Goal: Task Accomplishment & Management: Manage account settings

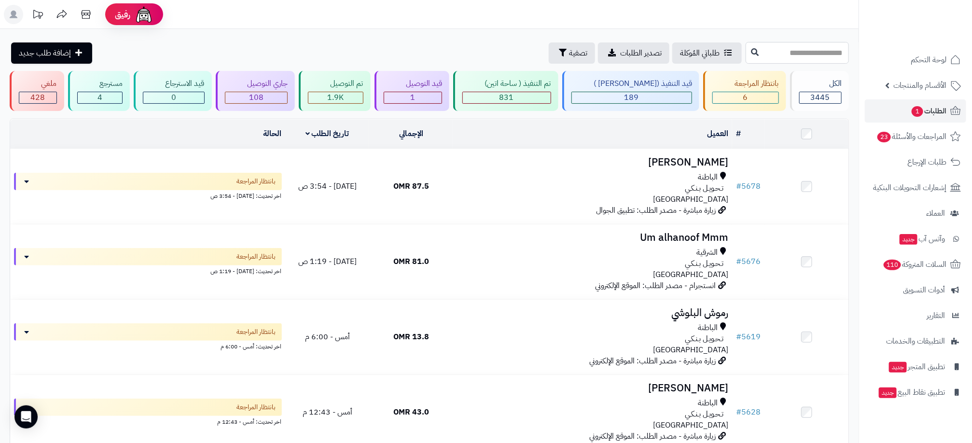
click at [746, 51] on input "text" at bounding box center [797, 53] width 103 height 22
paste input "****"
type input "****"
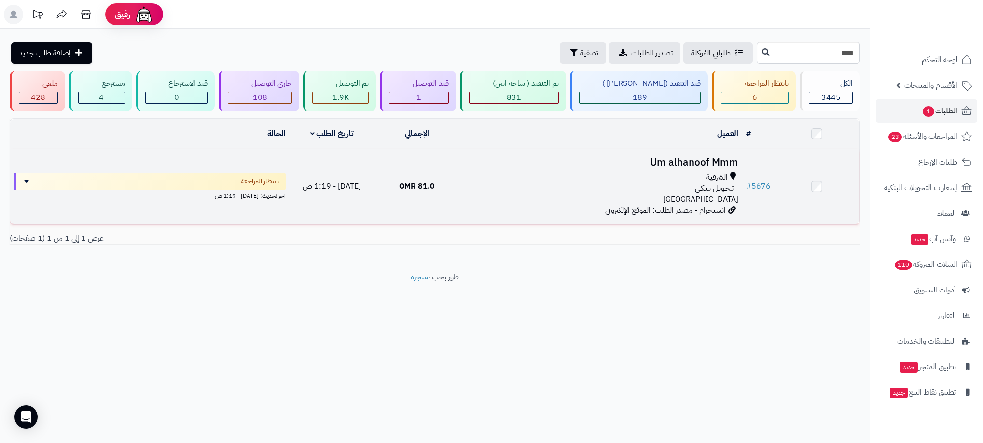
click at [592, 177] on div "الشرقية" at bounding box center [600, 177] width 275 height 11
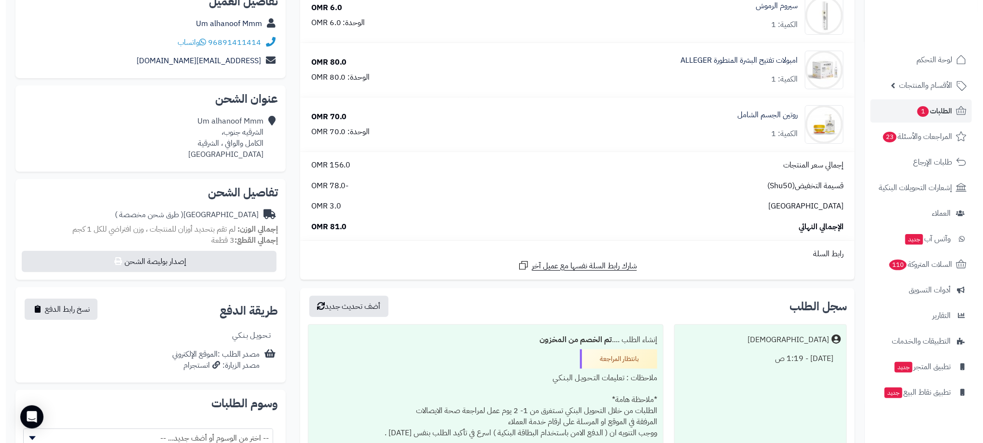
scroll to position [145, 0]
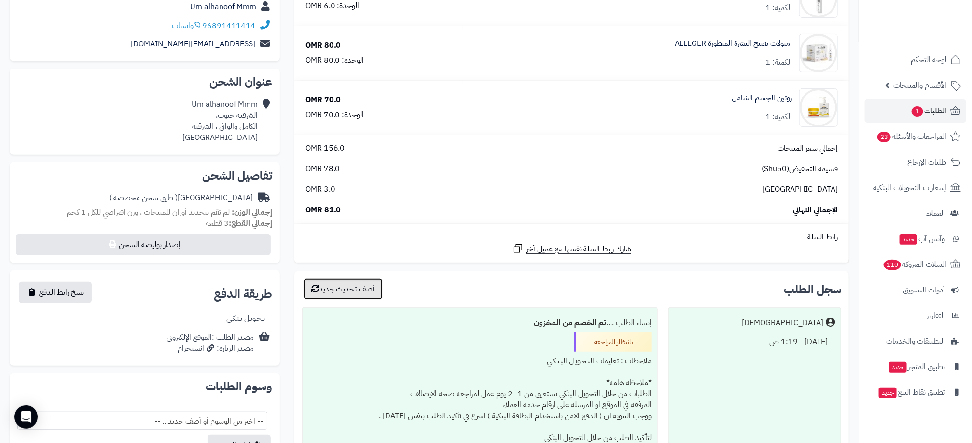
click at [357, 287] on button "أضف تحديث جديد" at bounding box center [343, 289] width 79 height 21
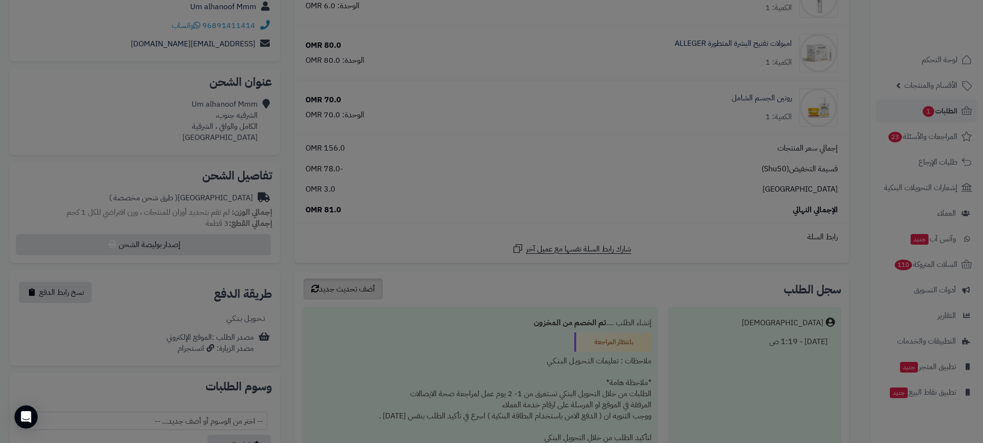
click at [357, 287] on div at bounding box center [491, 221] width 983 height 443
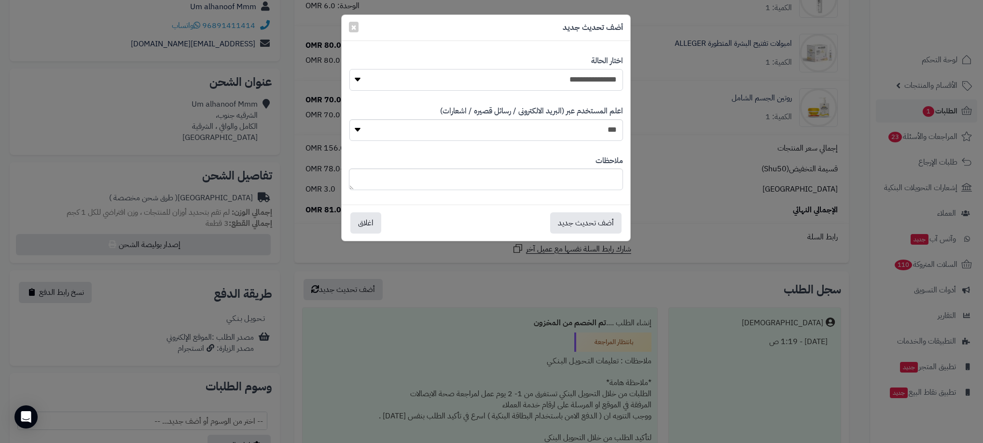
click at [531, 77] on select "**********" at bounding box center [486, 80] width 274 height 22
select select "**"
click at [349, 69] on select "**********" at bounding box center [486, 80] width 274 height 22
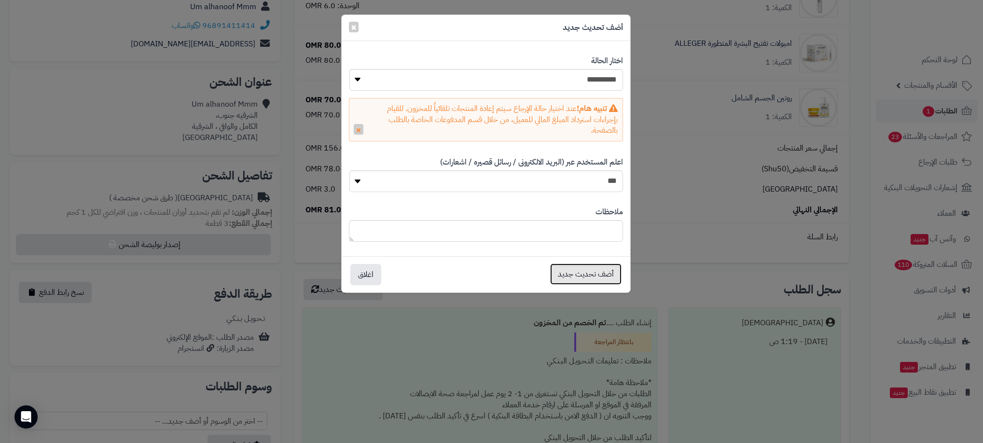
click at [586, 274] on button "أضف تحديث جديد" at bounding box center [585, 274] width 71 height 21
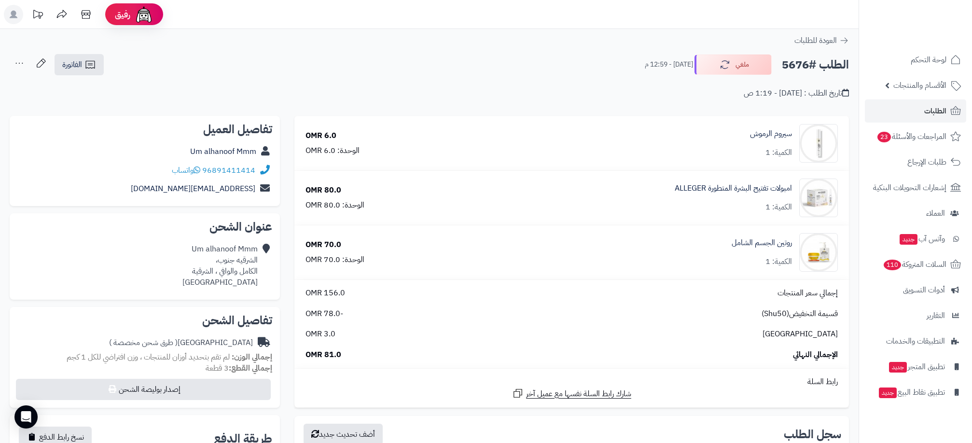
scroll to position [145, 0]
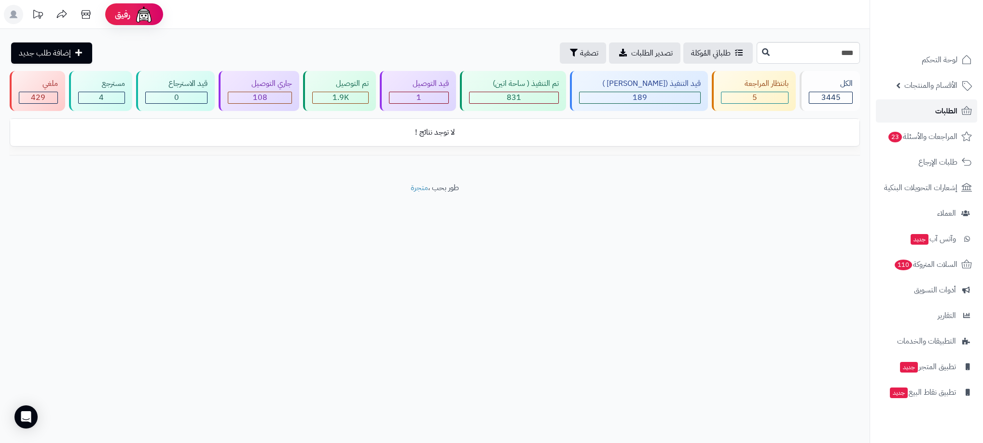
click at [946, 106] on span "الطلبات" at bounding box center [946, 111] width 22 height 14
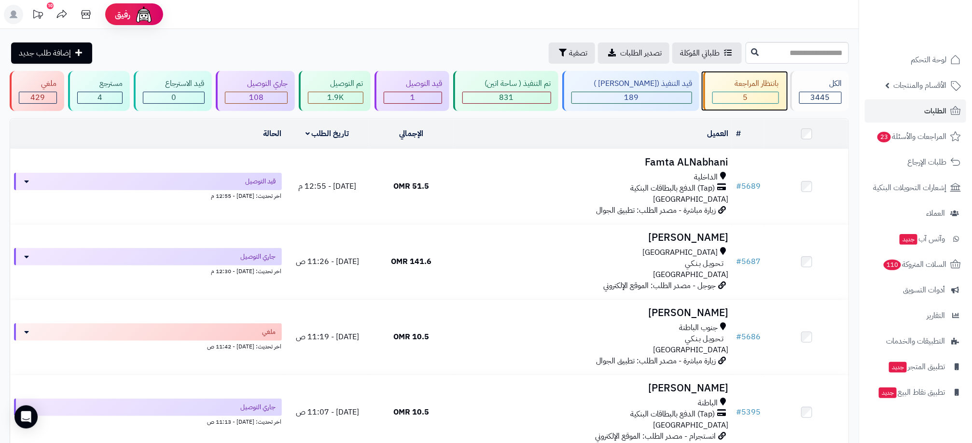
click at [759, 103] on div "5" at bounding box center [745, 98] width 67 height 12
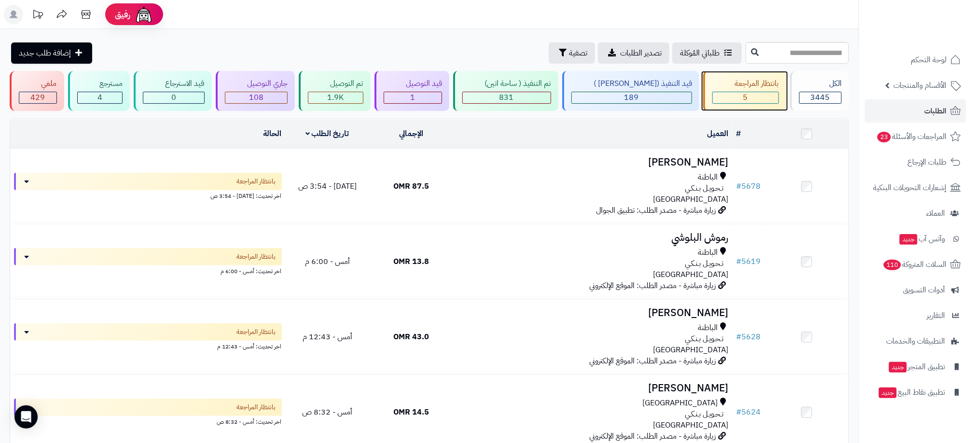
click at [755, 97] on div "5" at bounding box center [746, 97] width 66 height 11
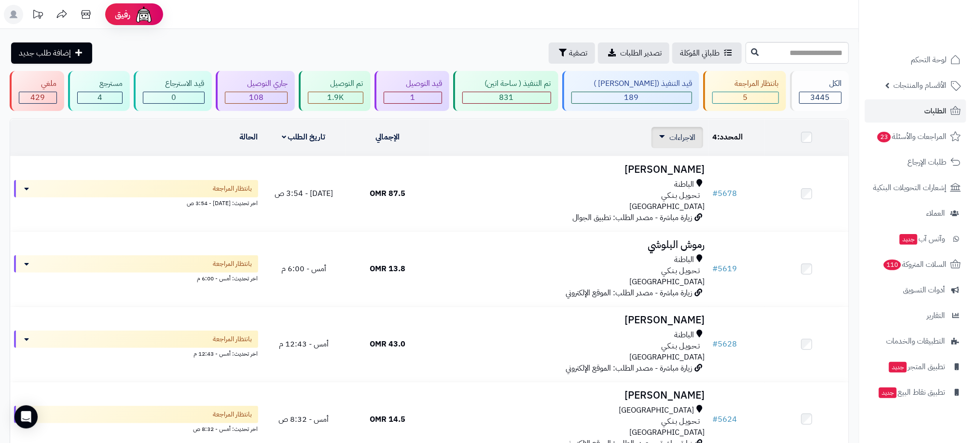
click at [683, 133] on span "الاجراءات" at bounding box center [682, 138] width 26 height 12
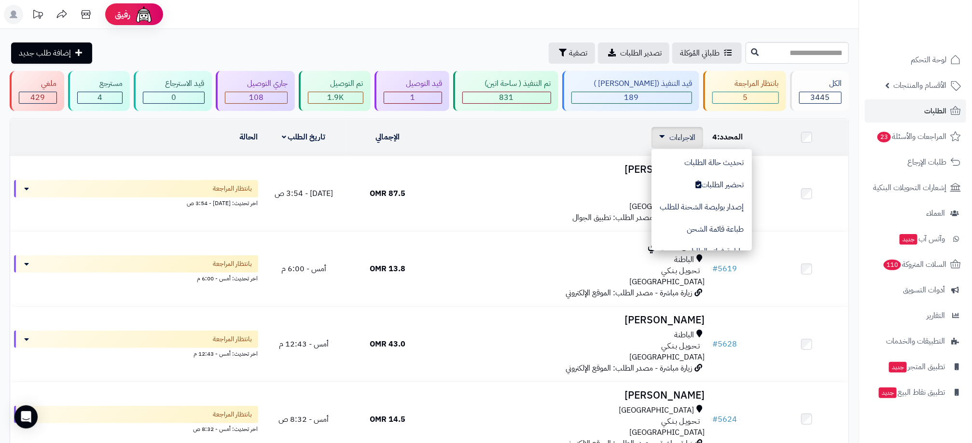
scroll to position [84, 0]
click at [727, 215] on button "تصدير الى ملف اكسل" at bounding box center [702, 214] width 100 height 22
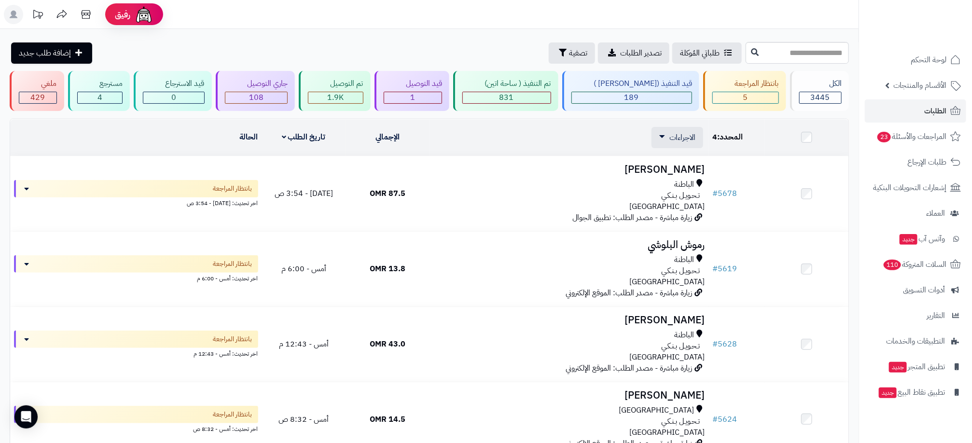
click at [446, 39] on div "**********" at bounding box center [429, 304] width 859 height 551
click at [433, 104] on div "قيد التوصيل 1" at bounding box center [412, 91] width 75 height 40
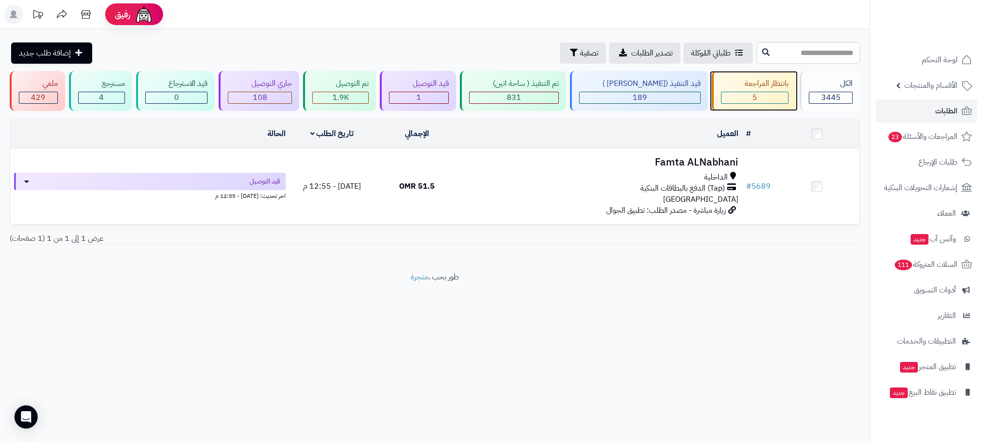
click at [743, 96] on div "5" at bounding box center [755, 97] width 67 height 11
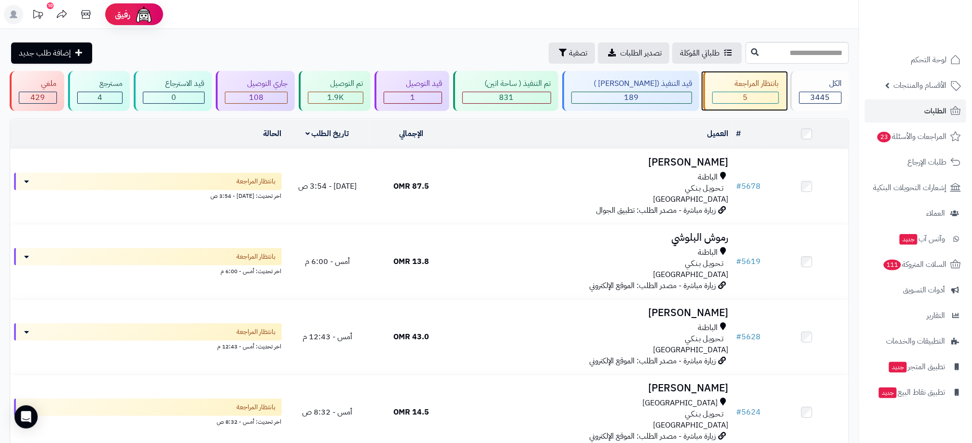
click at [736, 95] on div "5" at bounding box center [746, 97] width 66 height 11
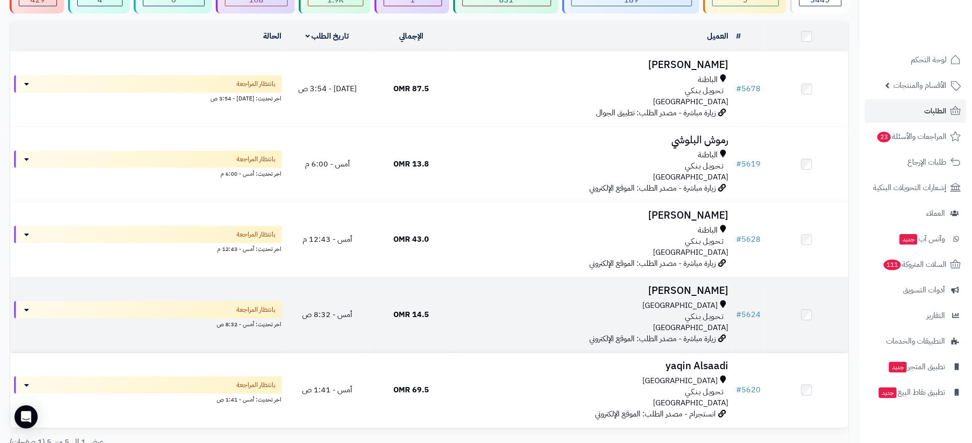
scroll to position [72, 0]
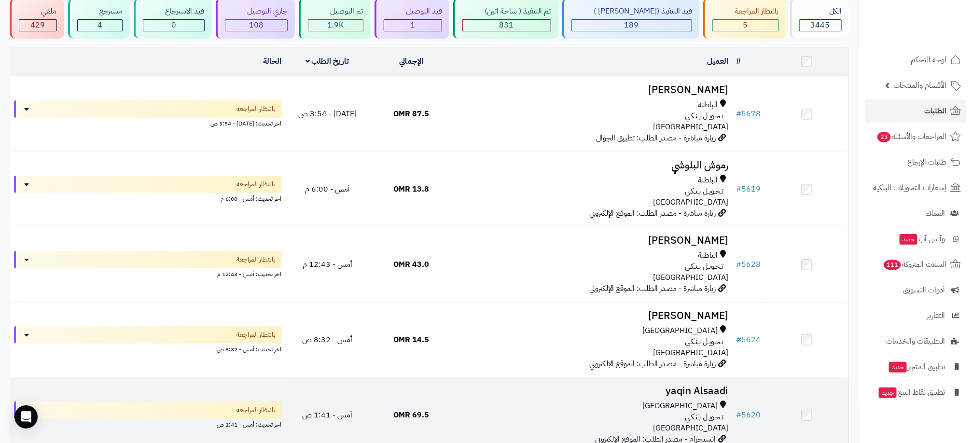
click at [566, 408] on div "[GEOGRAPHIC_DATA]" at bounding box center [592, 406] width 271 height 11
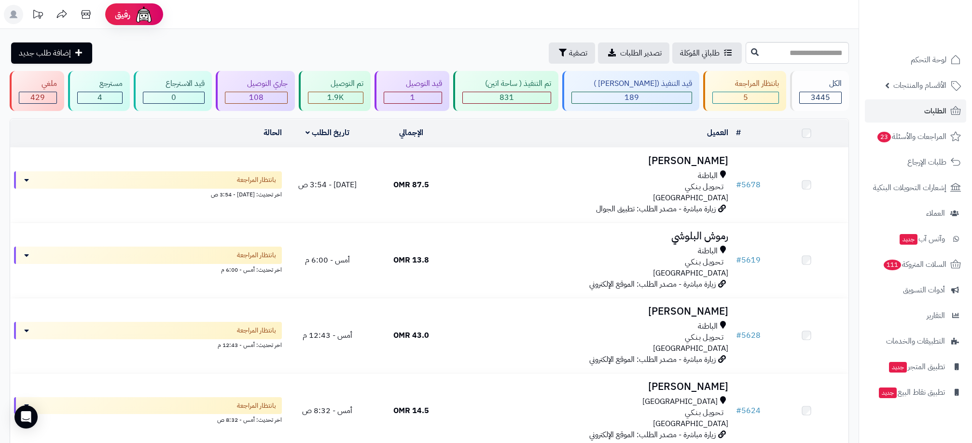
scroll to position [72, 0]
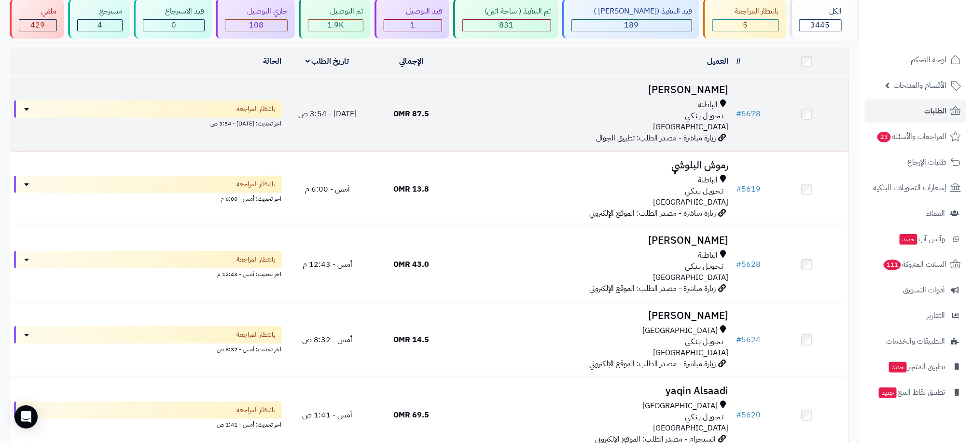
click at [669, 100] on div "الباطنة" at bounding box center [592, 104] width 271 height 11
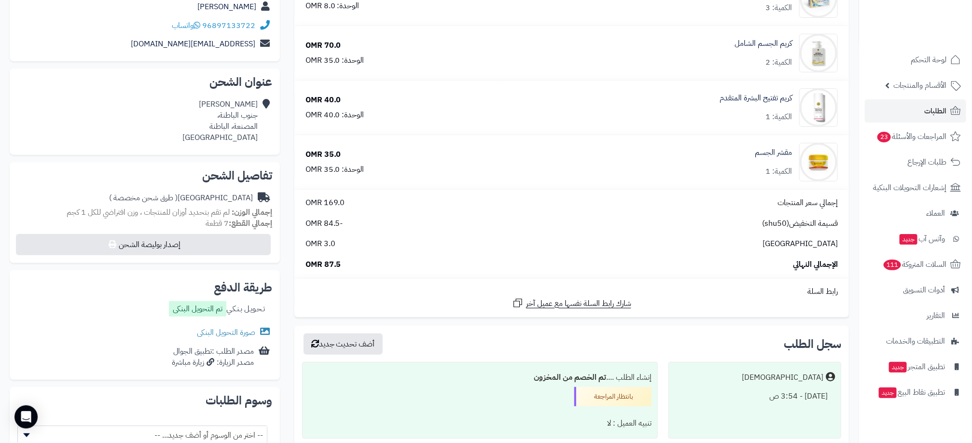
scroll to position [217, 0]
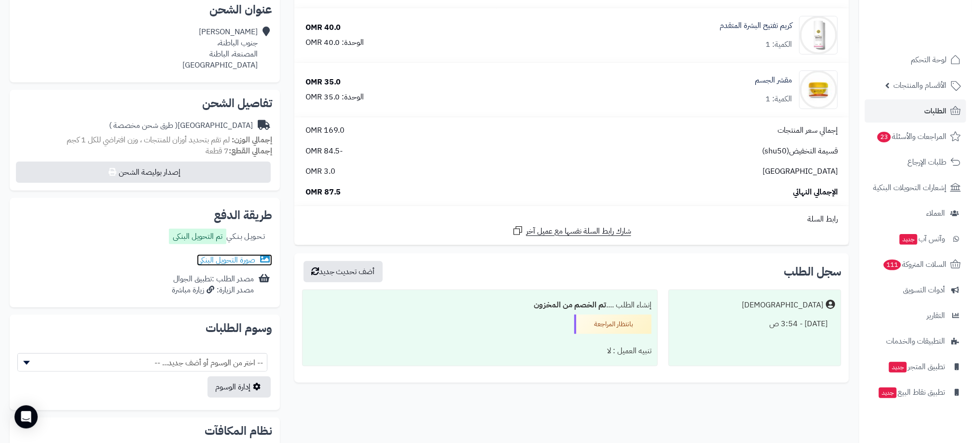
click at [225, 261] on link "صورة التحويل البنكى" at bounding box center [234, 260] width 75 height 12
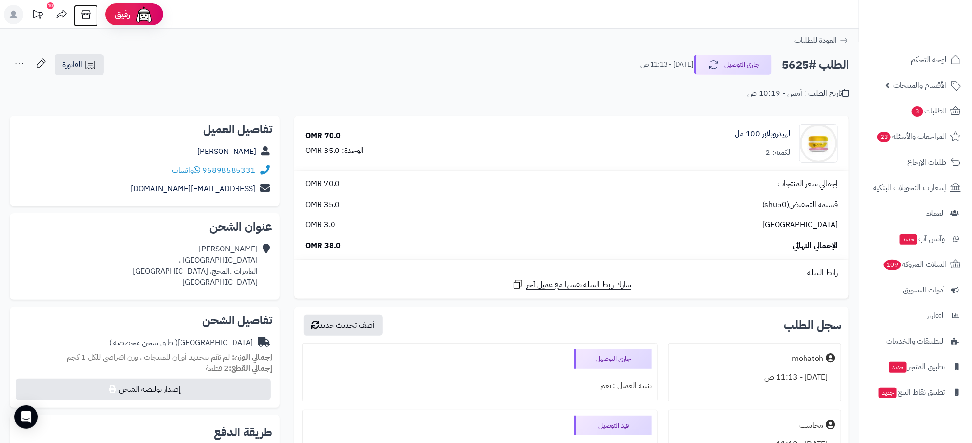
click at [84, 17] on icon at bounding box center [85, 14] width 19 height 19
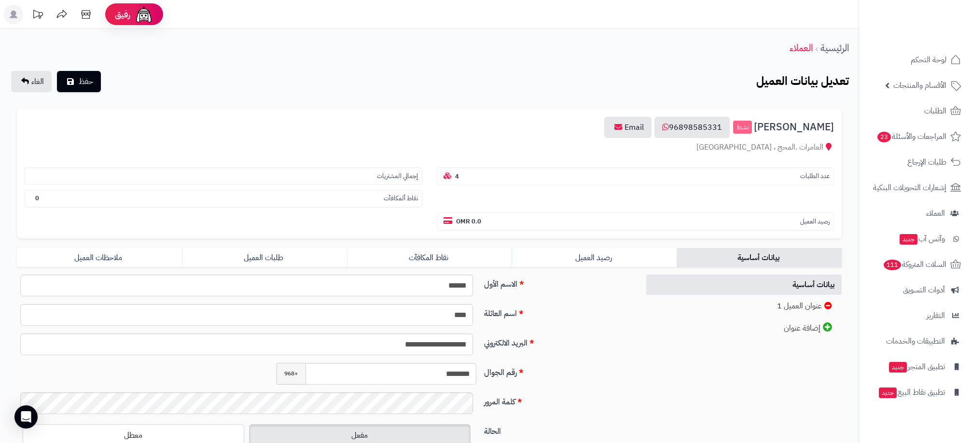
scroll to position [72, 0]
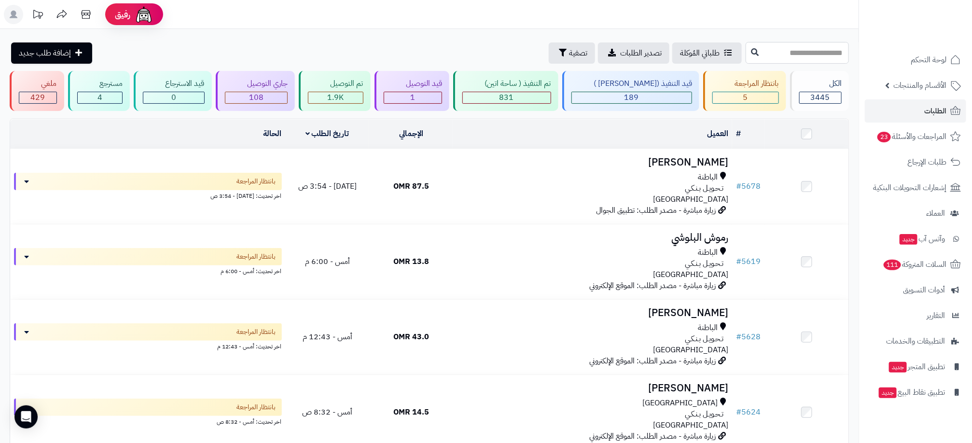
click at [770, 55] on input "text" at bounding box center [797, 53] width 103 height 22
type input "****"
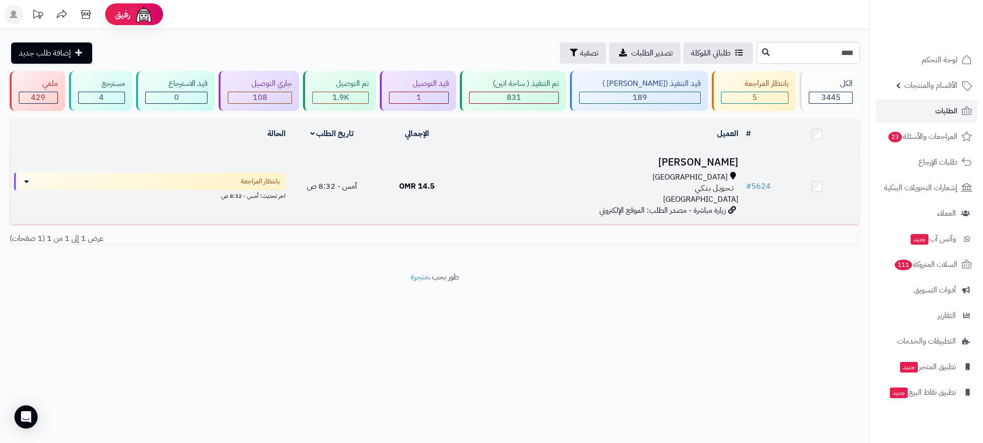
click at [575, 187] on div "تـحـويـل بـنـكـي" at bounding box center [600, 188] width 275 height 11
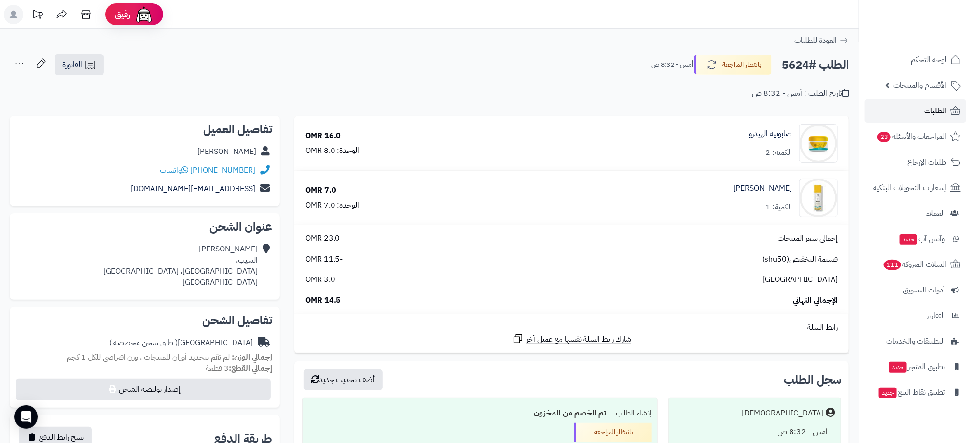
click at [947, 103] on link "الطلبات" at bounding box center [915, 110] width 101 height 23
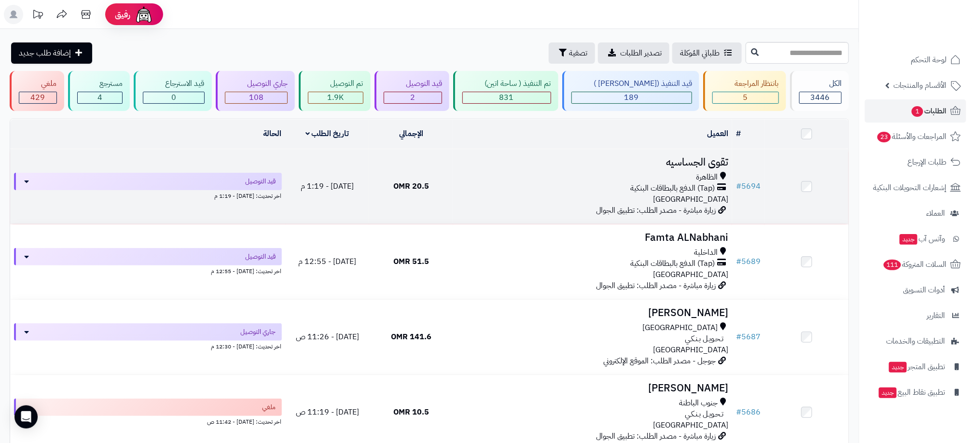
click at [655, 176] on div "الظاهرة" at bounding box center [592, 177] width 271 height 11
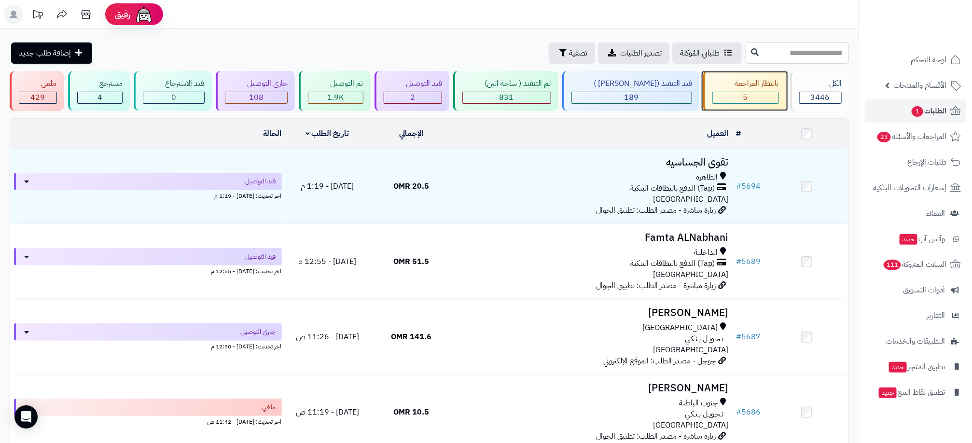
click at [731, 92] on div "5" at bounding box center [745, 98] width 67 height 12
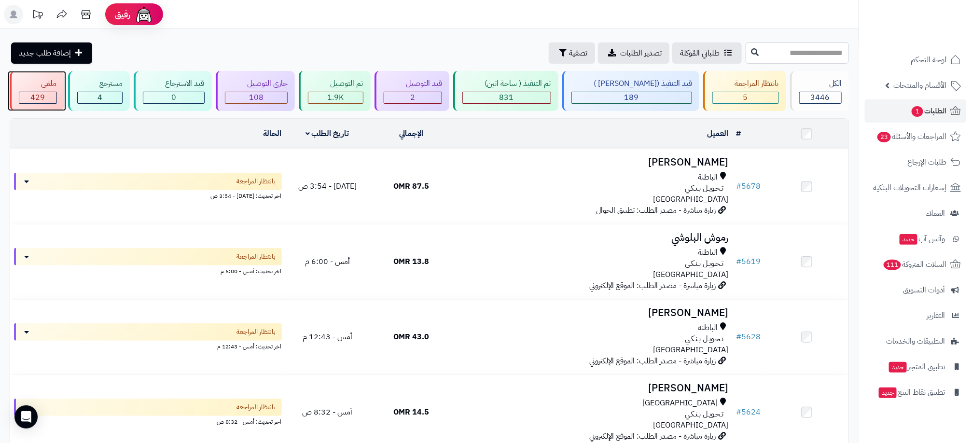
click at [26, 89] on div "ملغي" at bounding box center [38, 83] width 38 height 11
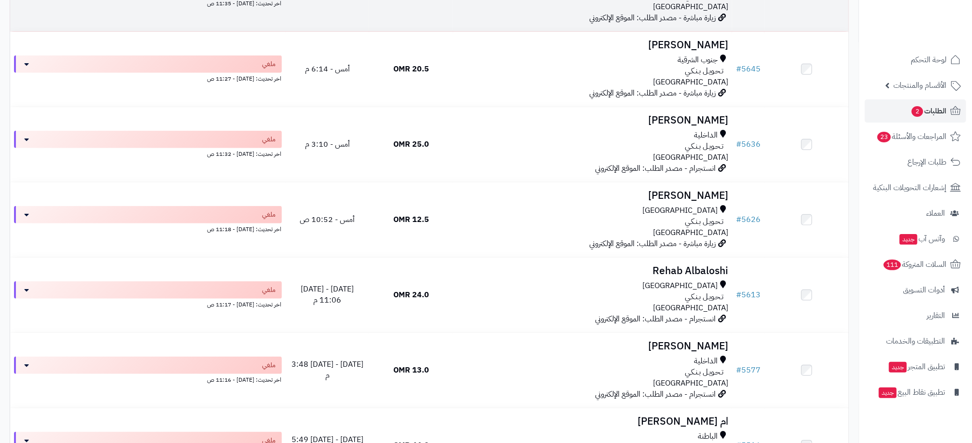
scroll to position [362, 0]
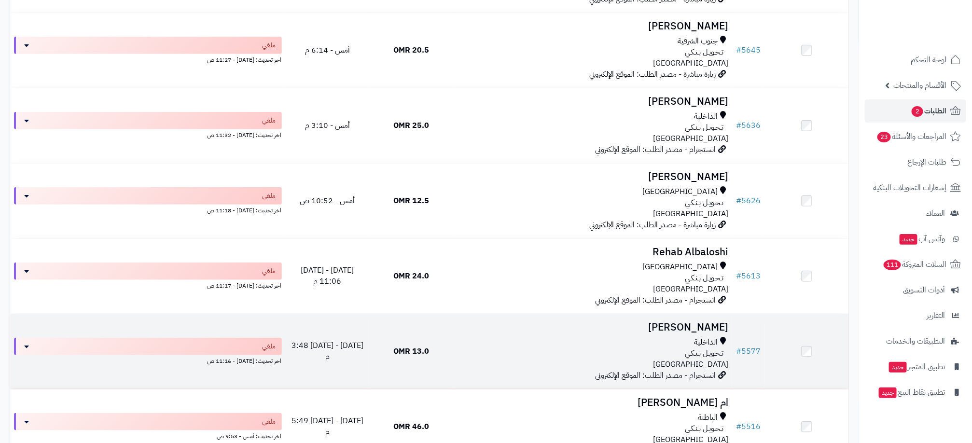
click at [559, 348] on div "الداخلية" at bounding box center [592, 342] width 271 height 11
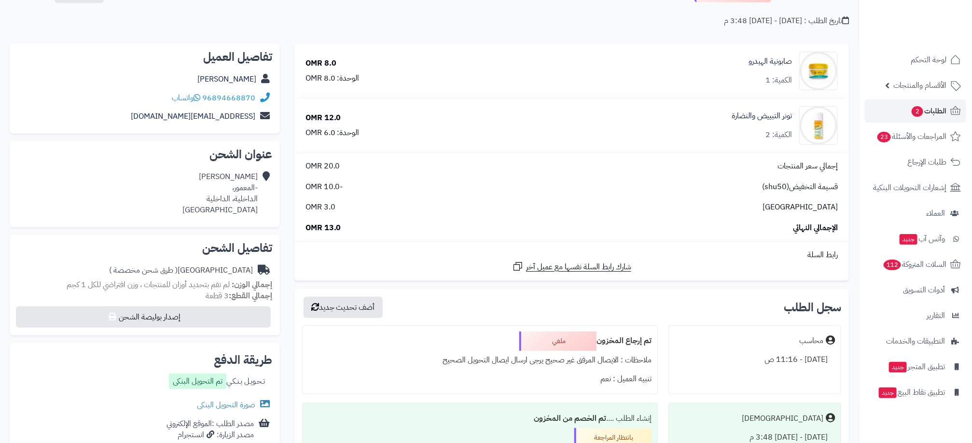
scroll to position [217, 0]
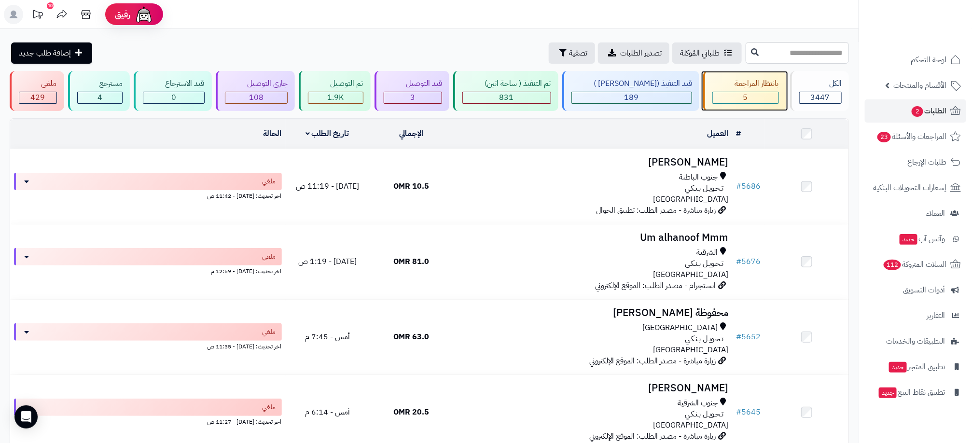
click at [753, 96] on div "5" at bounding box center [746, 97] width 66 height 11
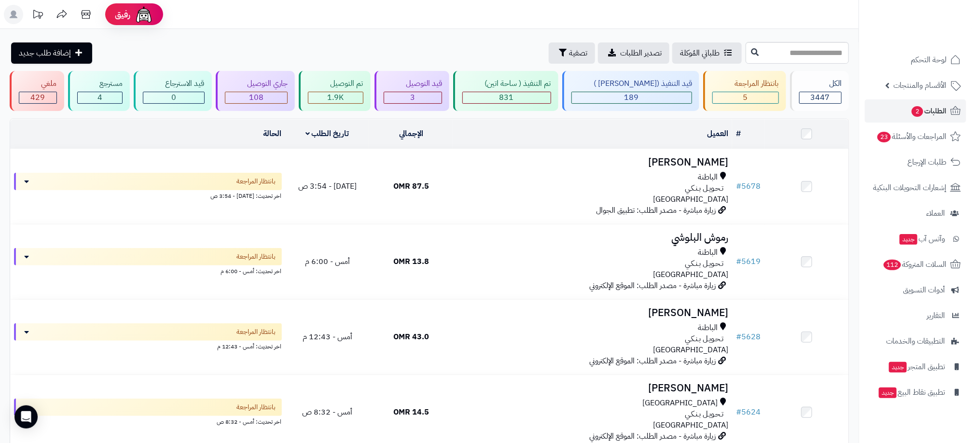
click at [746, 35] on div "**********" at bounding box center [429, 301] width 859 height 544
click at [288, 95] on div "108" at bounding box center [256, 97] width 62 height 11
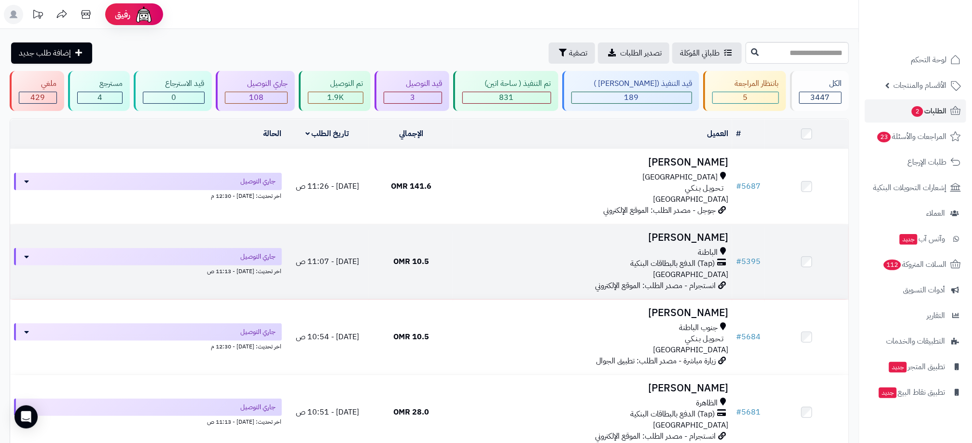
click at [692, 258] on span "(Tap) الدفع بالبطاقات البنكية" at bounding box center [672, 263] width 84 height 11
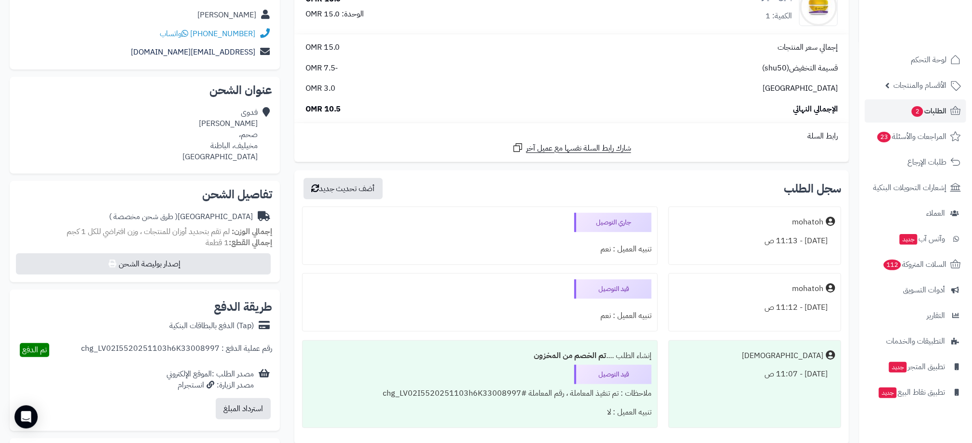
scroll to position [145, 0]
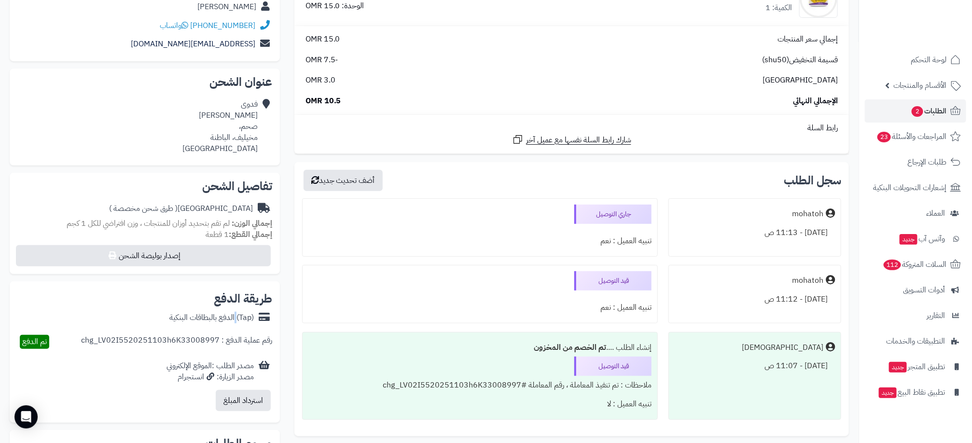
click at [237, 316] on div "(Tap) الدفع بالبطاقات البنكية" at bounding box center [211, 317] width 84 height 11
click at [38, 339] on span "تم الدفع" at bounding box center [34, 342] width 25 height 12
click at [174, 342] on div "رقم عملية الدفع : chg_LV02I5520251103h6K33008997" at bounding box center [176, 342] width 191 height 14
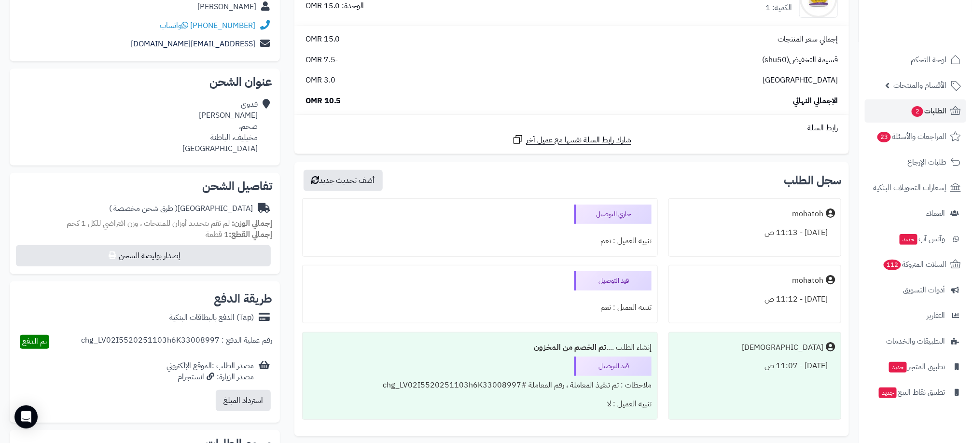
click at [174, 342] on div "رقم عملية الدفع : chg_LV02I5520251103h6K33008997" at bounding box center [176, 342] width 191 height 14
drag, startPoint x: 174, startPoint y: 342, endPoint x: 169, endPoint y: 337, distance: 6.5
click at [169, 337] on div "رقم عملية الدفع : chg_LV02I5520251103h6K33008997" at bounding box center [176, 342] width 191 height 14
click at [247, 405] on button "استرداد المبلغ" at bounding box center [243, 400] width 55 height 21
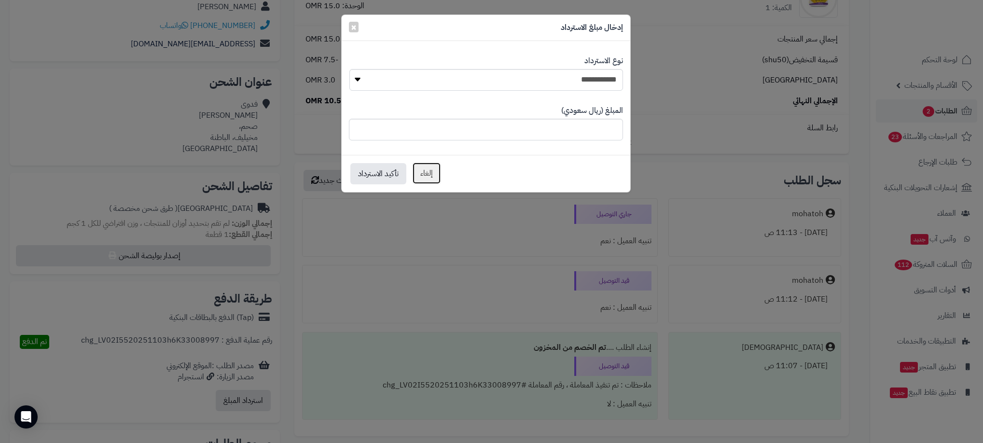
click at [433, 176] on button "إلغاء" at bounding box center [426, 173] width 29 height 22
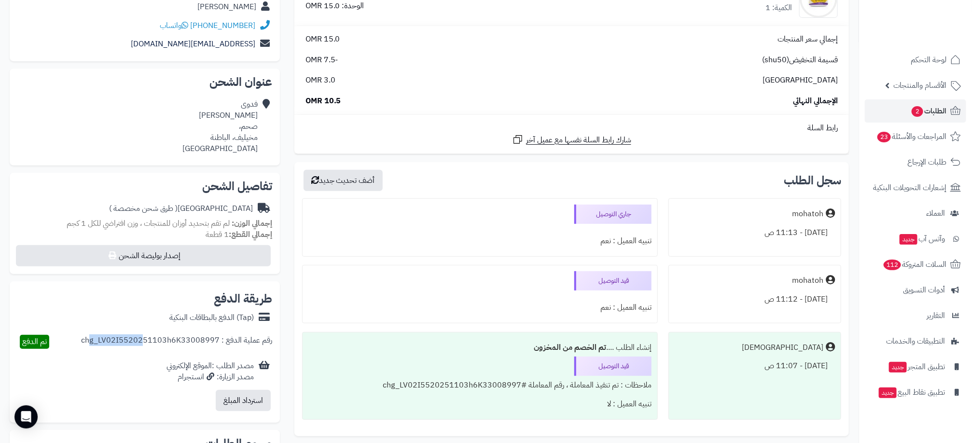
drag, startPoint x: 89, startPoint y: 340, endPoint x: 143, endPoint y: 340, distance: 54.5
click at [145, 340] on div "رقم عملية الدفع : chg_LV02I5520251103h6K33008997" at bounding box center [176, 342] width 191 height 14
drag, startPoint x: 143, startPoint y: 340, endPoint x: 99, endPoint y: 337, distance: 44.5
click at [105, 337] on div "رقم عملية الدفع : chg_LV02I5520251103h6K33008997" at bounding box center [176, 342] width 191 height 14
click at [104, 339] on div "رقم عملية الدفع : chg_LV02I5520251103h6K33008997" at bounding box center [176, 342] width 191 height 14
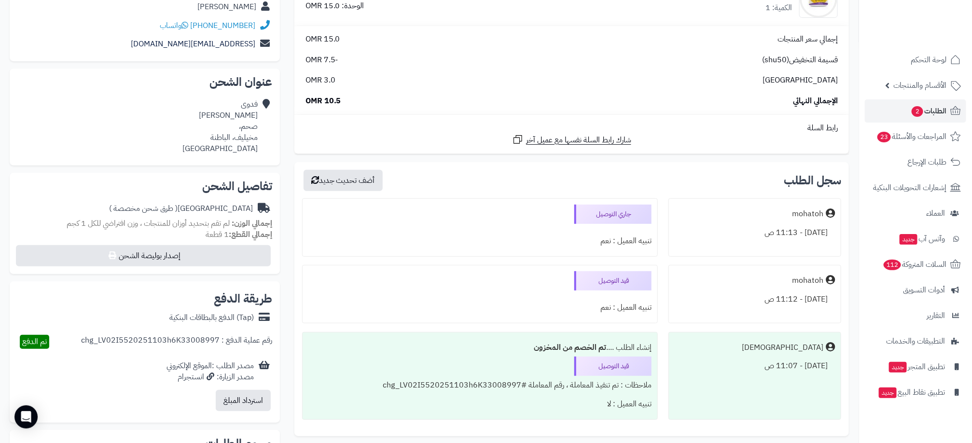
click at [104, 339] on div "رقم عملية الدفع : chg_LV02I5520251103h6K33008997" at bounding box center [176, 342] width 191 height 14
copy div "chg_LV02I5520251103h6K33008997"
click at [242, 335] on div "رقم عملية الدفع : chg_LV02I5520251103h6K33008997" at bounding box center [176, 342] width 191 height 14
click at [36, 345] on span "تم الدفع" at bounding box center [34, 342] width 25 height 12
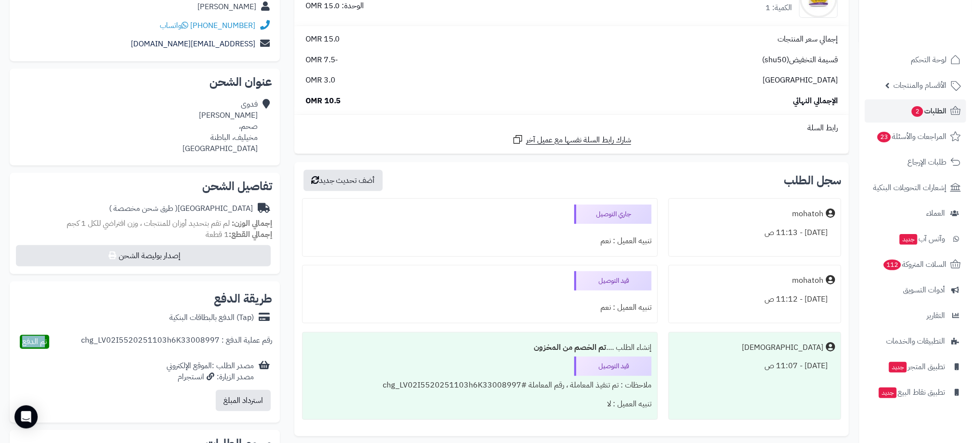
click at [36, 345] on span "تم الدفع" at bounding box center [34, 342] width 25 height 12
drag, startPoint x: 36, startPoint y: 345, endPoint x: 160, endPoint y: 345, distance: 123.6
click at [149, 345] on div "رقم عملية الدفع : chg_LV02I5520251103h6K33008997" at bounding box center [176, 342] width 191 height 14
click at [0, 227] on html "رفيق ! الطلبات معالجة مكتمل إرجاع المنتجات العملاء المتواجدون الان 3360 عملاء م…" at bounding box center [486, 76] width 972 height 443
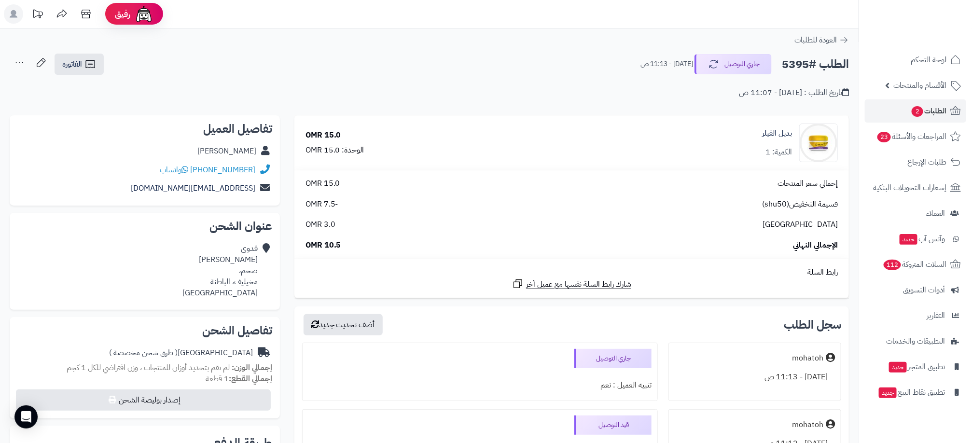
scroll to position [0, 0]
click at [238, 148] on div "[PERSON_NAME]" at bounding box center [226, 151] width 59 height 11
drag, startPoint x: 238, startPoint y: 148, endPoint x: 227, endPoint y: 152, distance: 11.3
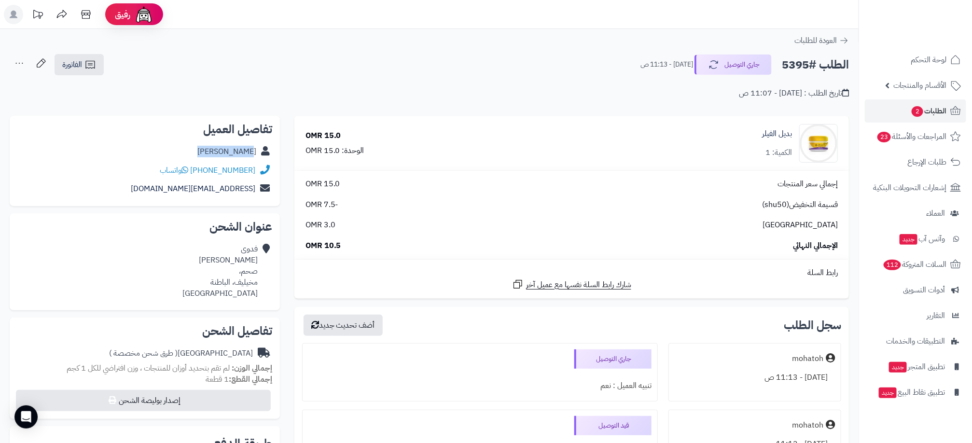
click at [227, 152] on div "[PERSON_NAME]" at bounding box center [226, 151] width 59 height 11
click at [935, 109] on span "الطلبات 2" at bounding box center [929, 111] width 36 height 14
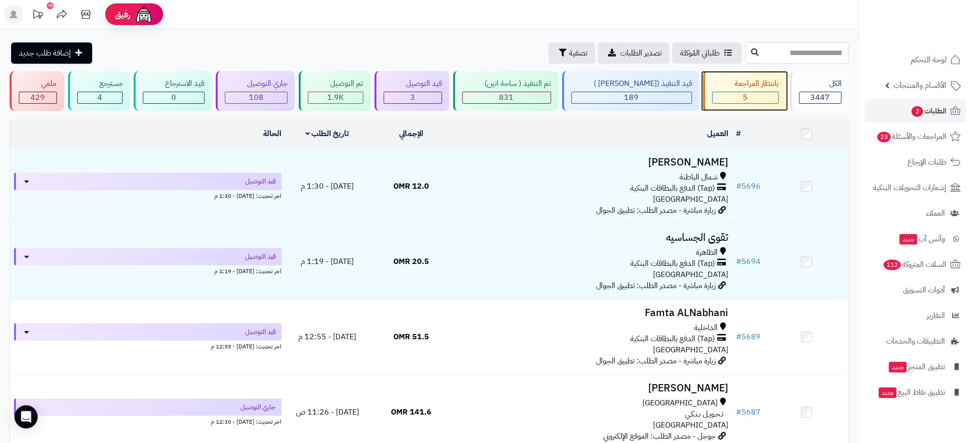
click at [746, 97] on div "5" at bounding box center [746, 97] width 66 height 11
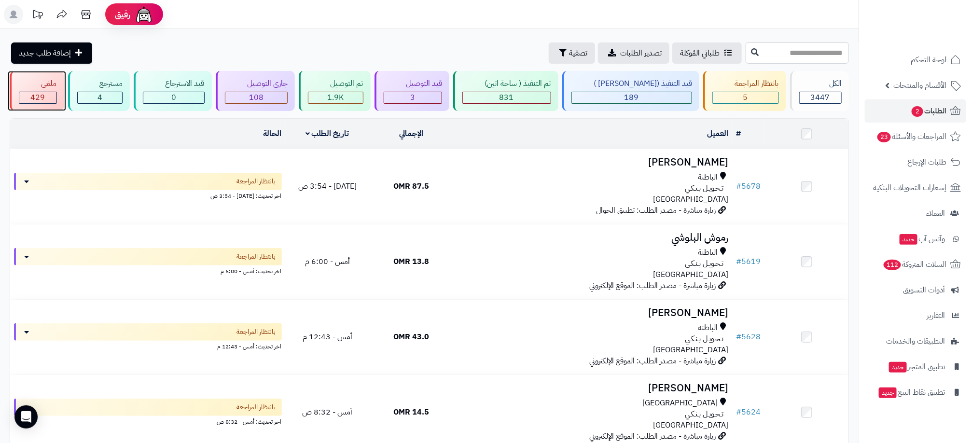
click at [27, 93] on div "429" at bounding box center [37, 97] width 37 height 11
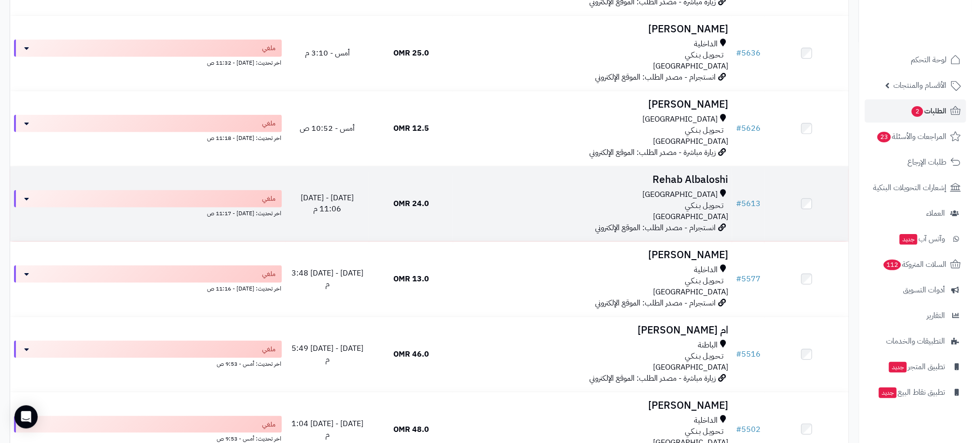
scroll to position [507, 0]
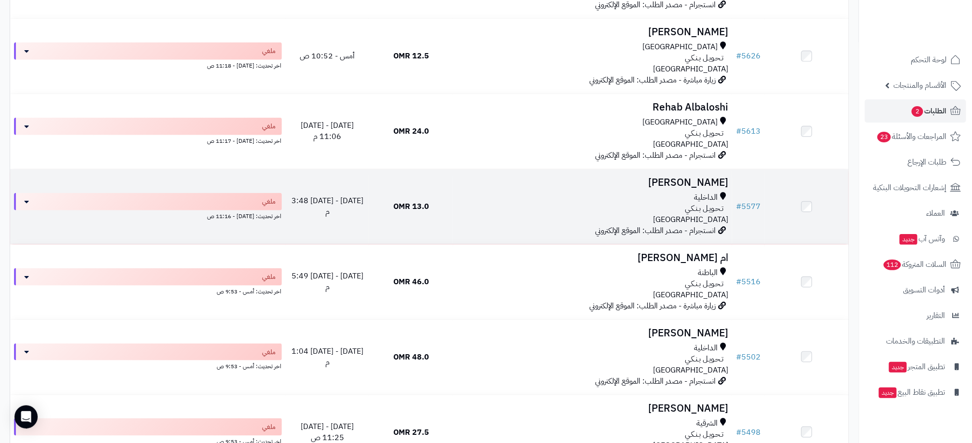
click at [538, 205] on div "تـحـويـل بـنـكـي" at bounding box center [592, 208] width 271 height 11
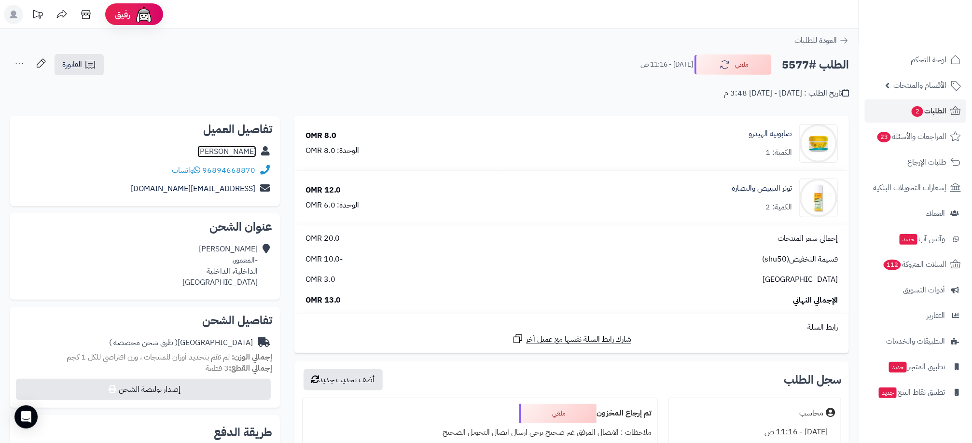
click at [249, 148] on link "[PERSON_NAME]" at bounding box center [226, 152] width 59 height 12
click at [925, 102] on link "الطلبات 2" at bounding box center [915, 110] width 101 height 23
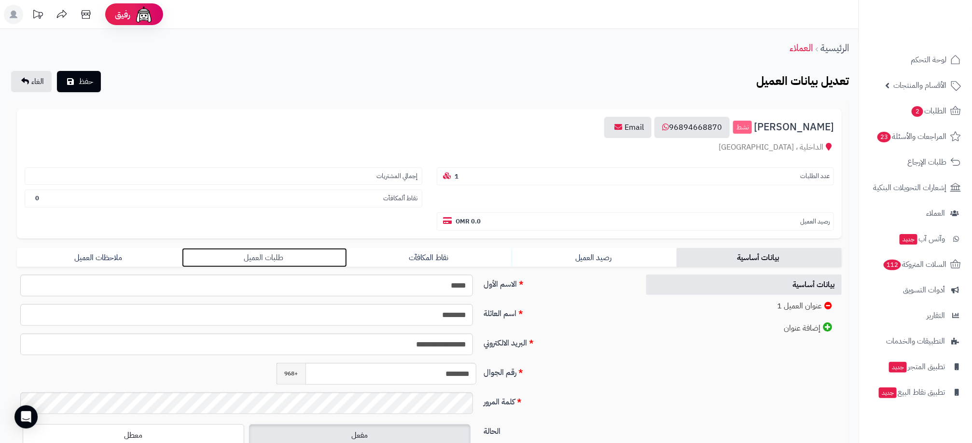
click at [275, 258] on link "طلبات العميل" at bounding box center [264, 257] width 165 height 19
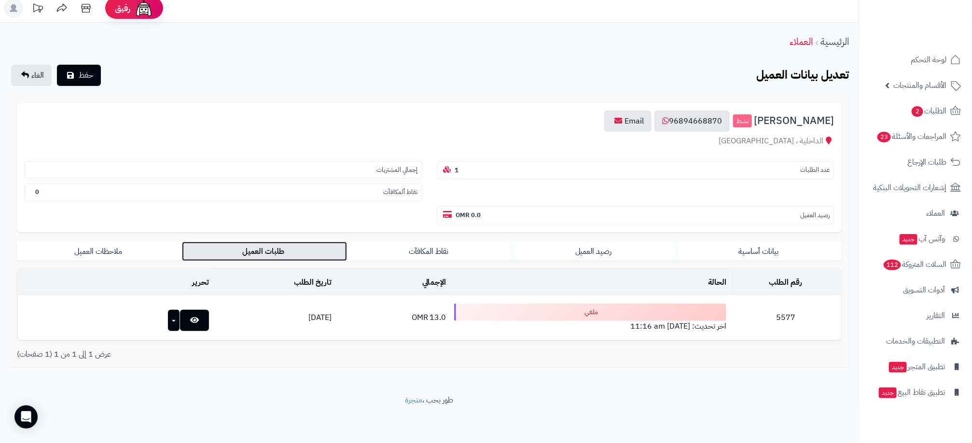
scroll to position [9, 0]
click at [798, 167] on section "عدد الطلبات 1" at bounding box center [636, 170] width 398 height 18
click at [806, 119] on span "عائشة الشعيلية" at bounding box center [794, 120] width 80 height 11
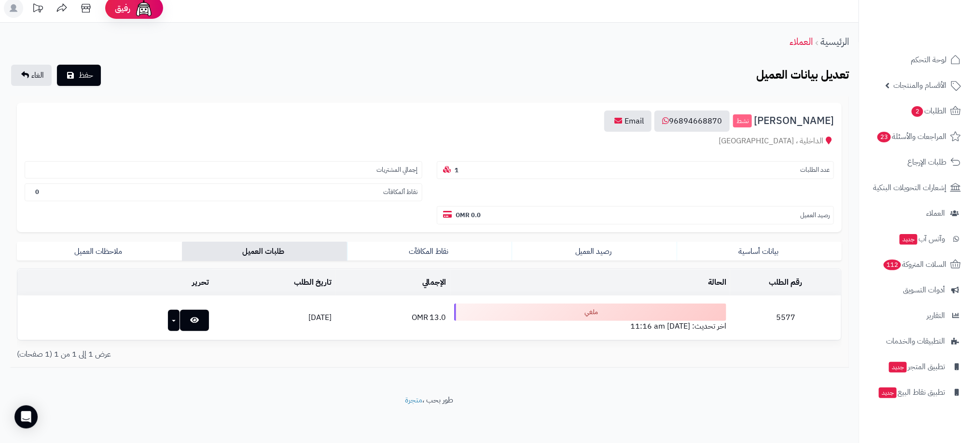
click at [806, 119] on span "عائشة الشعيلية" at bounding box center [794, 120] width 80 height 11
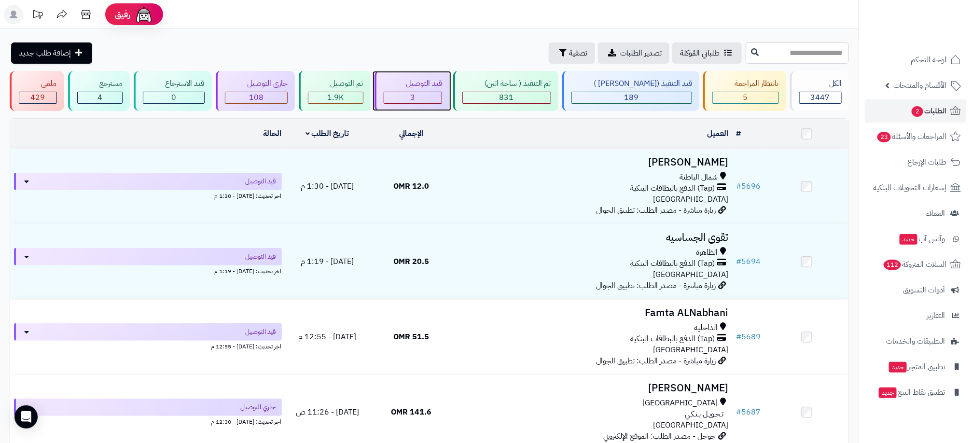
click at [433, 92] on div "3" at bounding box center [413, 97] width 58 height 11
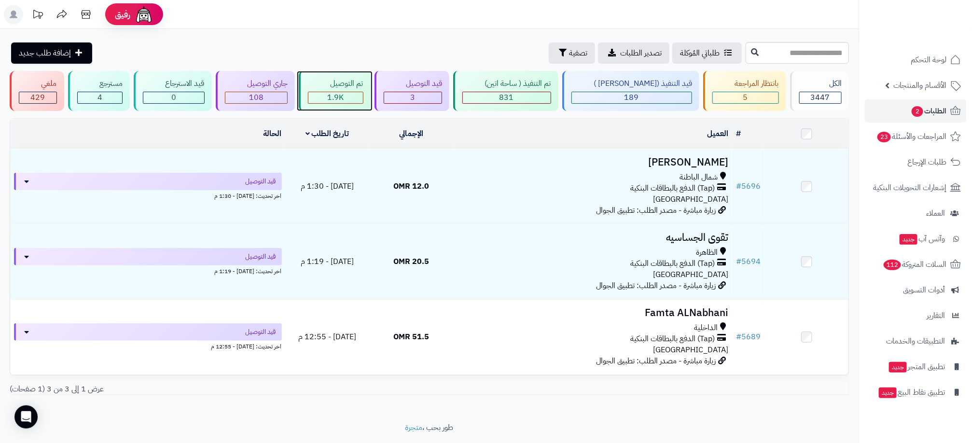
click at [363, 87] on div "تم التوصيل" at bounding box center [336, 83] width 56 height 11
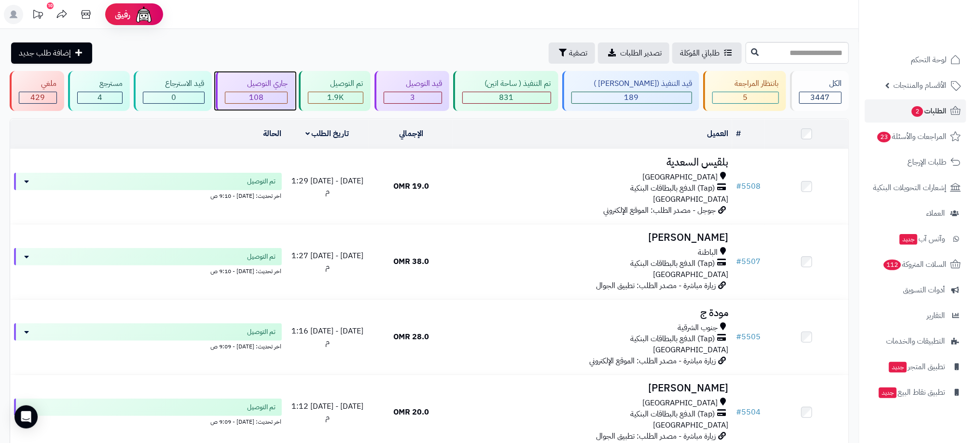
click at [264, 94] on span "108" at bounding box center [256, 98] width 14 height 12
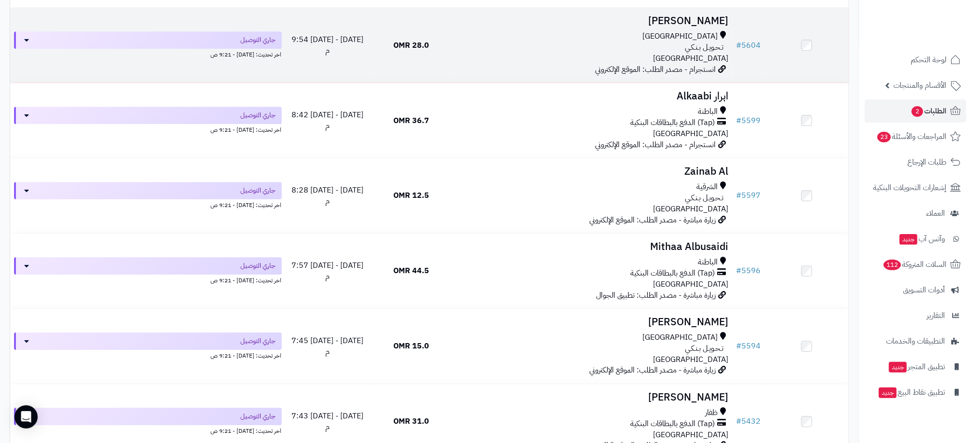
scroll to position [5471, 0]
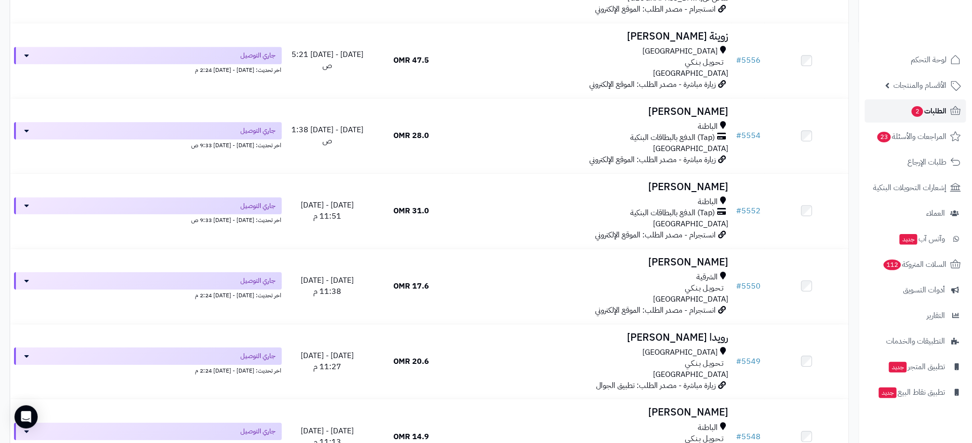
click at [936, 110] on span "الطلبات 2" at bounding box center [929, 111] width 36 height 14
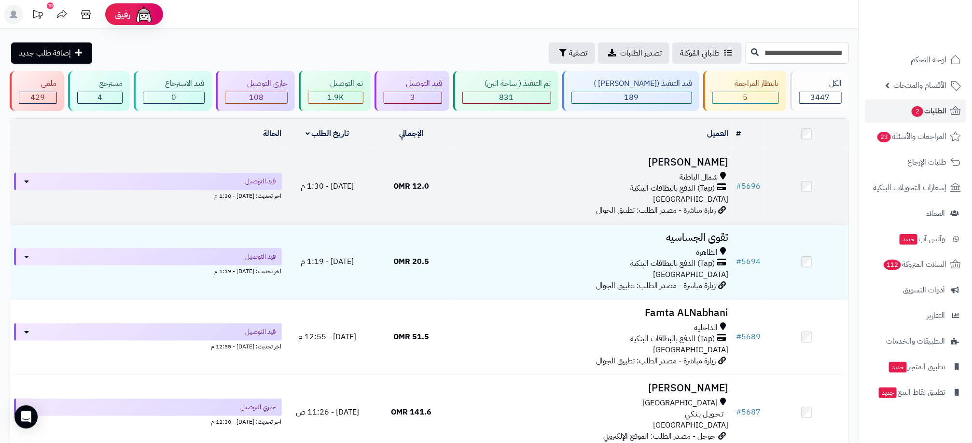
type input "**********"
click at [440, 185] on td "12.0 OMR" at bounding box center [411, 186] width 84 height 75
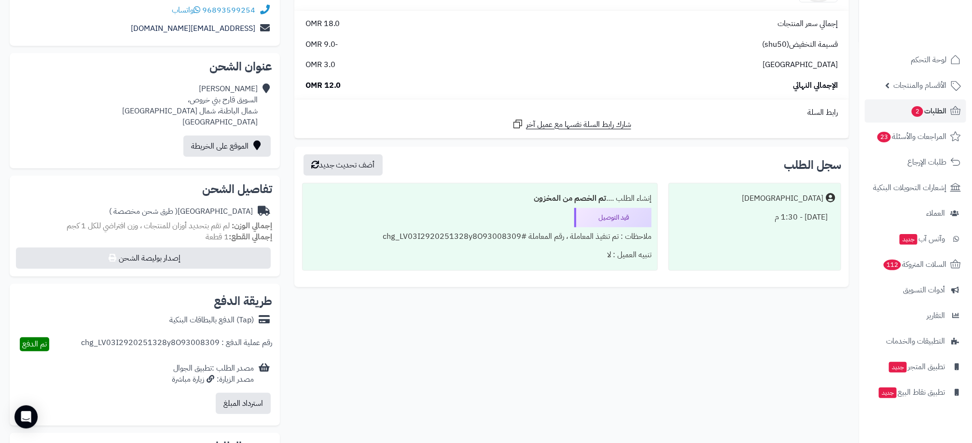
scroll to position [217, 0]
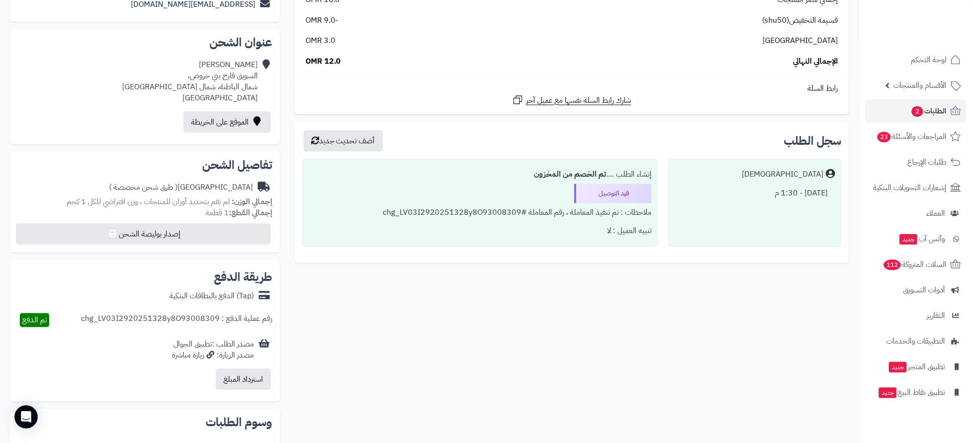
click at [220, 299] on div "(Tap) الدفع بالبطاقات البنكية" at bounding box center [211, 296] width 84 height 11
drag, startPoint x: 220, startPoint y: 299, endPoint x: 354, endPoint y: 301, distance: 133.7
click at [354, 301] on div "**********" at bounding box center [429, 261] width 854 height 660
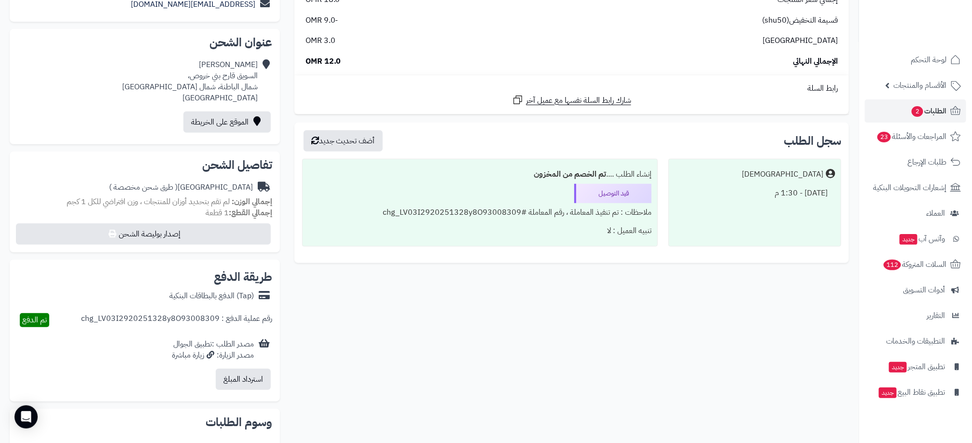
drag, startPoint x: 257, startPoint y: 294, endPoint x: 151, endPoint y: 292, distance: 105.7
click at [151, 292] on div "(Tap) الدفع بالبطاقات البنكية" at bounding box center [144, 296] width 255 height 19
drag, startPoint x: 151, startPoint y: 292, endPoint x: 183, endPoint y: 299, distance: 32.7
click at [183, 299] on div "(Tap) الدفع بالبطاقات البنكية" at bounding box center [211, 296] width 84 height 11
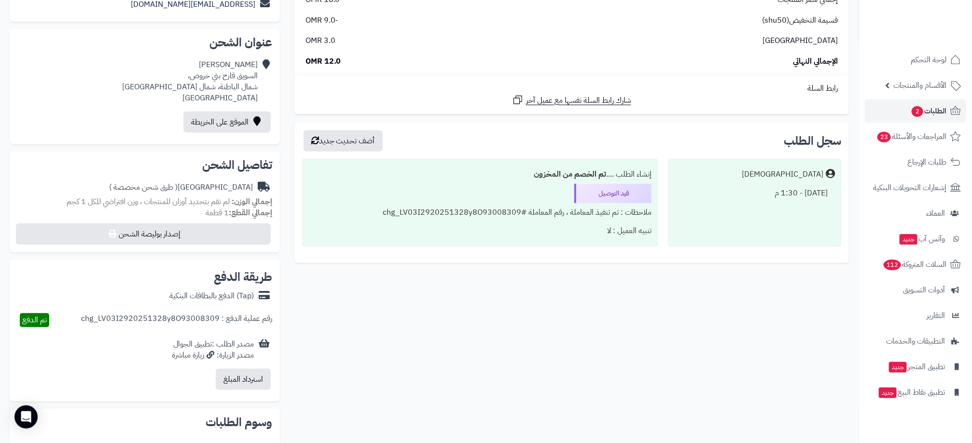
click at [183, 299] on div "(Tap) الدفع بالبطاقات البنكية" at bounding box center [211, 296] width 84 height 11
drag, startPoint x: 183, startPoint y: 299, endPoint x: 246, endPoint y: 294, distance: 63.4
click at [246, 294] on div "(Tap) الدفع بالبطاقات البنكية" at bounding box center [211, 296] width 84 height 11
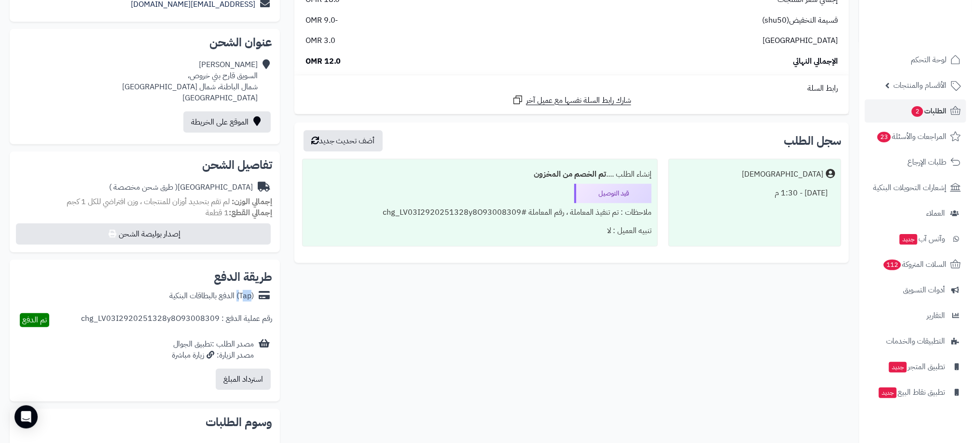
click at [246, 294] on div "(Tap) الدفع بالبطاقات البنكية" at bounding box center [211, 296] width 84 height 11
click at [426, 300] on div "**********" at bounding box center [429, 261] width 854 height 660
click at [231, 293] on div "(Tap) الدفع بالبطاقات البنكية" at bounding box center [211, 296] width 84 height 11
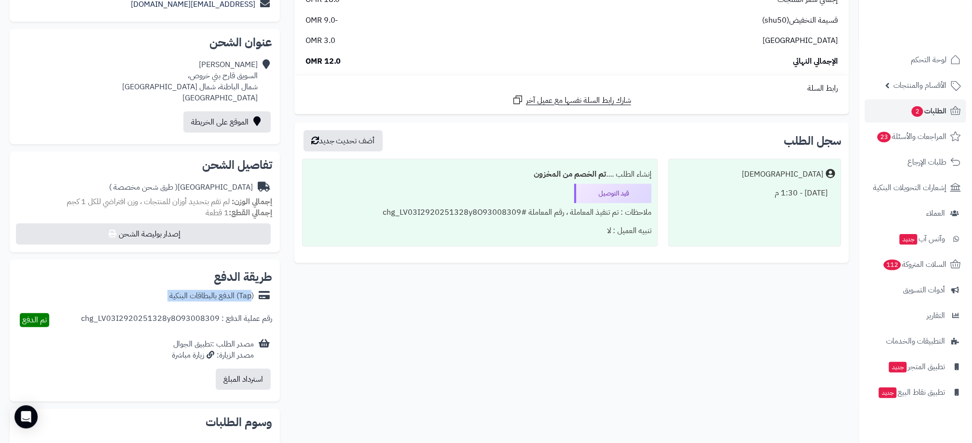
click at [231, 293] on div "(Tap) الدفع بالبطاقات البنكية" at bounding box center [211, 296] width 84 height 11
click at [428, 319] on div "**********" at bounding box center [429, 261] width 854 height 660
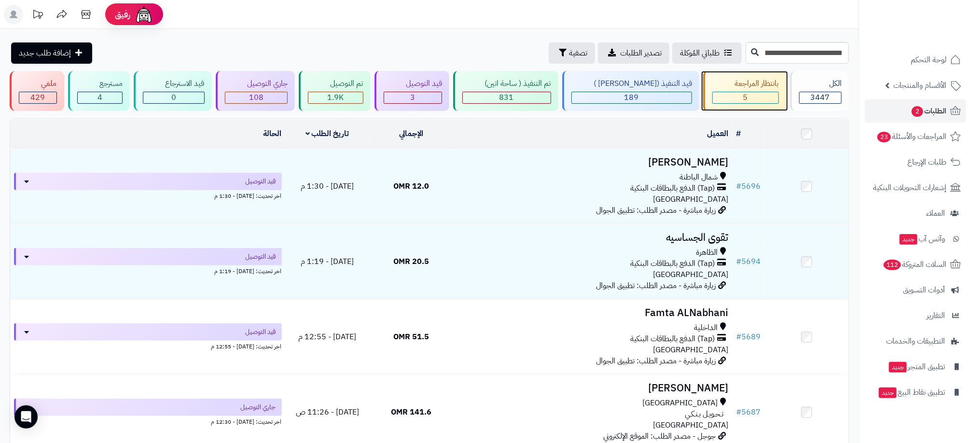
click at [736, 96] on div "5" at bounding box center [746, 97] width 66 height 11
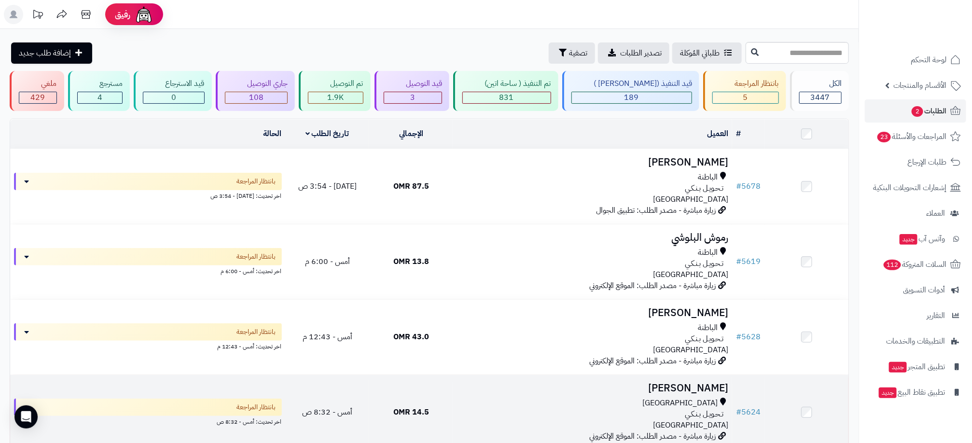
click at [535, 407] on div "[GEOGRAPHIC_DATA]" at bounding box center [592, 403] width 271 height 11
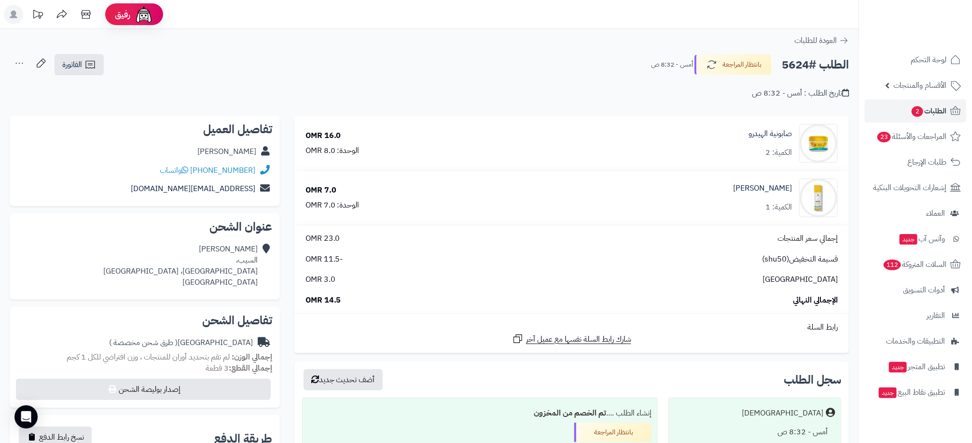
click at [724, 76] on div "تاريخ الطلب : أمس - 8:32 ص" at bounding box center [429, 87] width 839 height 23
click at [726, 72] on button "بانتظار المراجعة" at bounding box center [733, 64] width 77 height 20
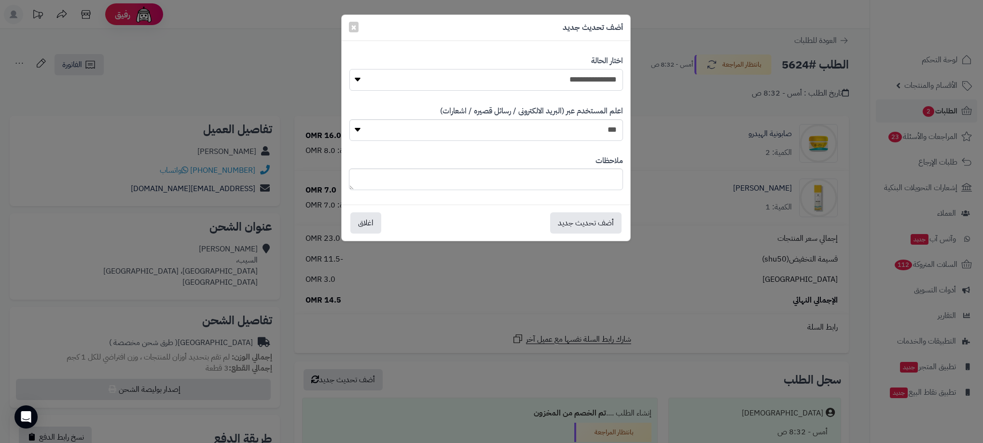
click at [594, 90] on select "**********" at bounding box center [486, 80] width 274 height 22
select select "**"
click at [349, 69] on select "**********" at bounding box center [486, 80] width 274 height 22
click at [589, 222] on button "أضف تحديث جديد" at bounding box center [585, 222] width 71 height 21
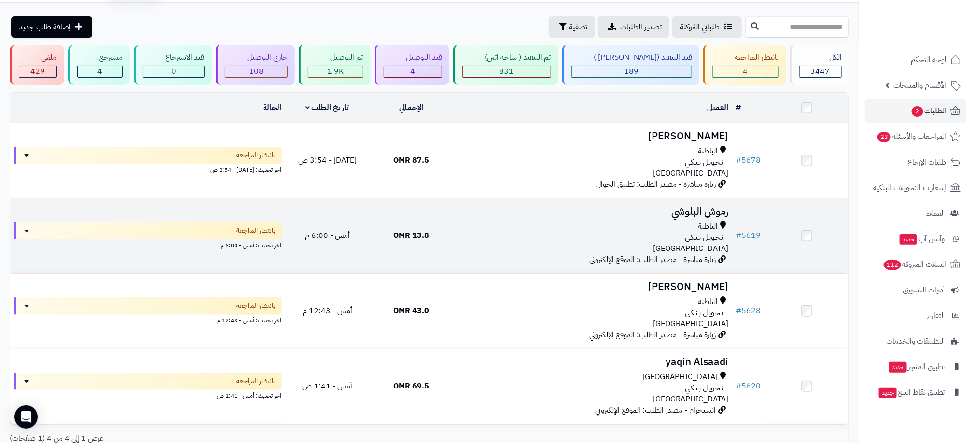
scroll to position [72, 0]
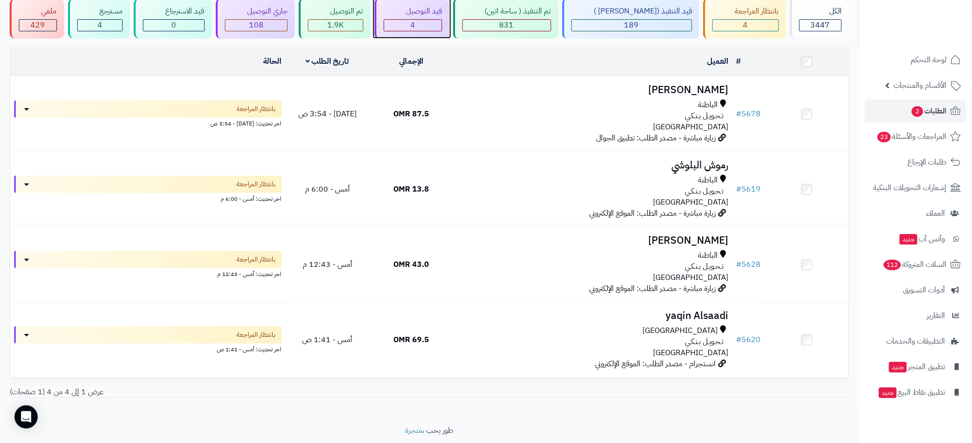
click at [411, 16] on div "قيد التوصيل" at bounding box center [413, 11] width 59 height 11
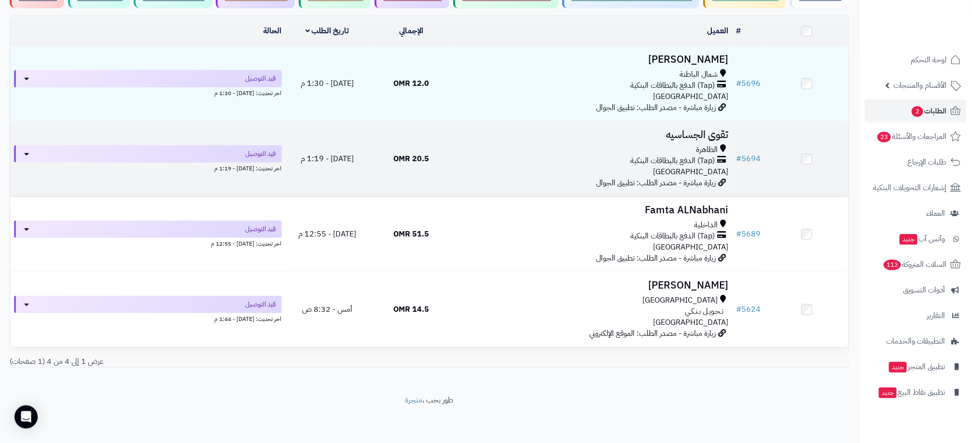
scroll to position [103, 0]
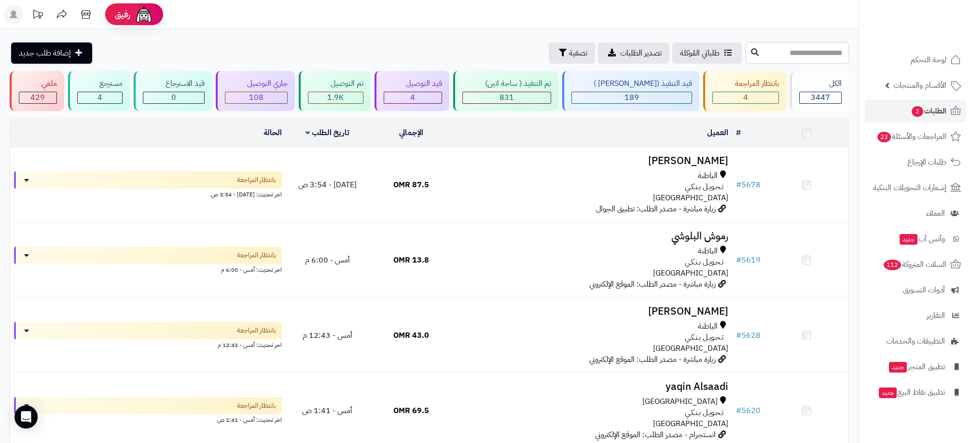
scroll to position [72, 0]
